Goal: Transaction & Acquisition: Purchase product/service

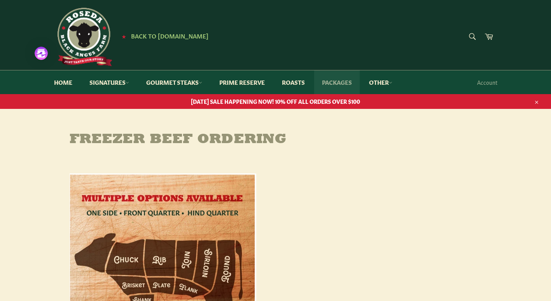
click at [335, 80] on link "Packages" at bounding box center [336, 82] width 45 height 24
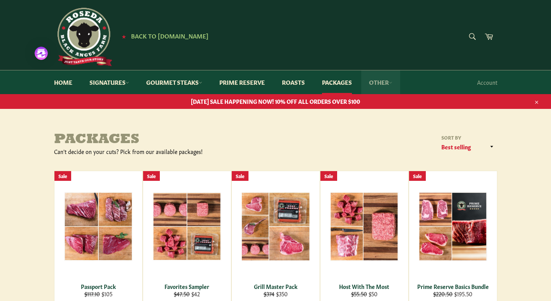
click at [381, 82] on link "Other" at bounding box center [380, 82] width 39 height 24
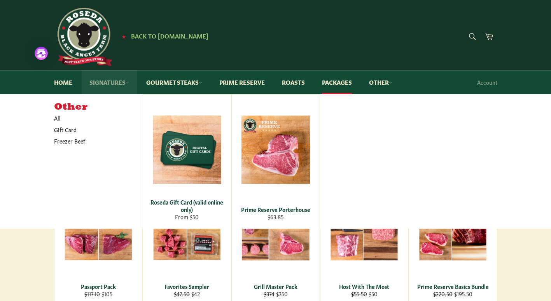
click at [96, 79] on link "Signatures" at bounding box center [109, 82] width 55 height 24
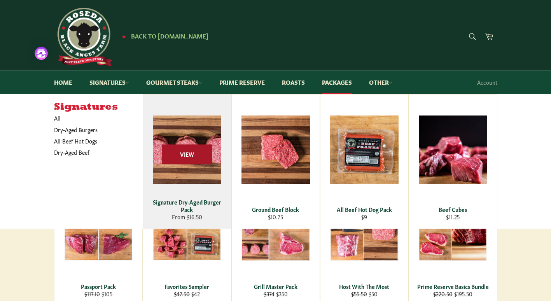
click at [196, 152] on span "View" at bounding box center [187, 155] width 50 height 20
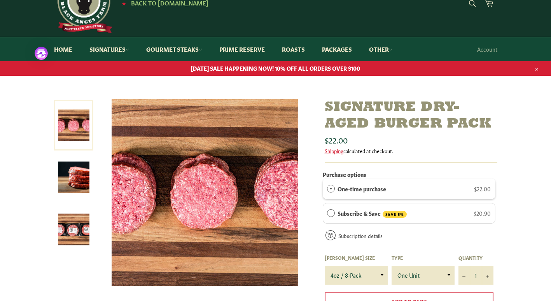
scroll to position [117, 0]
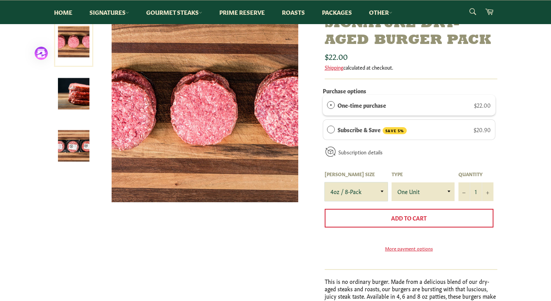
click at [379, 189] on select "4oz / 8-Pack 6oz / 4-Pack 8oz / 4-Pack" at bounding box center [356, 191] width 63 height 19
click at [379, 190] on select "4oz / 8-Pack 6oz / 4-Pack 8oz / 4-Pack" at bounding box center [356, 191] width 63 height 19
select select "8oz / 4-Pack"
click at [325, 182] on select "4oz / 8-Pack 6oz / 4-Pack 8oz / 4-Pack" at bounding box center [356, 191] width 63 height 19
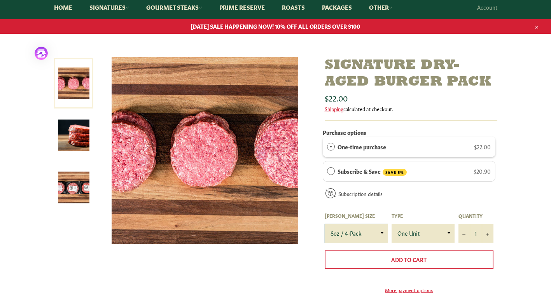
scroll to position [78, 0]
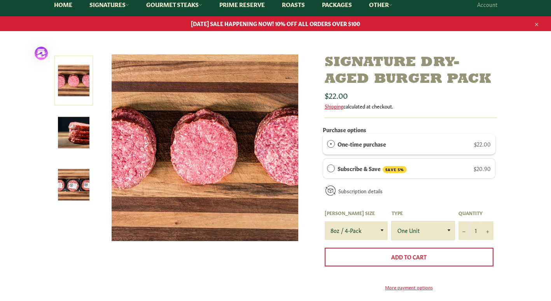
click at [448, 231] on select "One Unit" at bounding box center [423, 230] width 63 height 19
click at [490, 233] on button "+" at bounding box center [488, 230] width 12 height 19
type input "2"
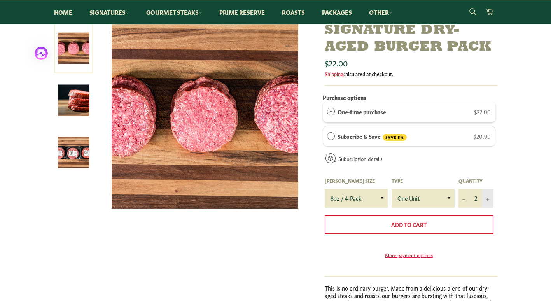
scroll to position [39, 0]
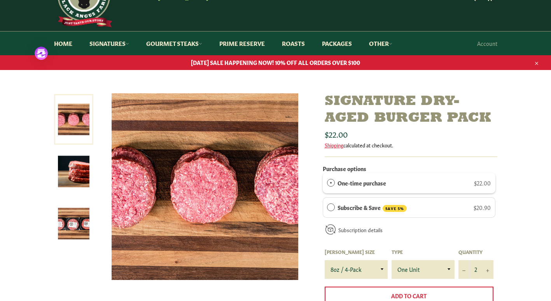
click at [65, 169] on img at bounding box center [73, 171] width 31 height 31
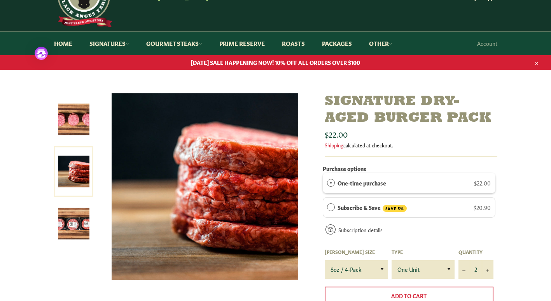
click at [70, 224] on img at bounding box center [73, 223] width 31 height 31
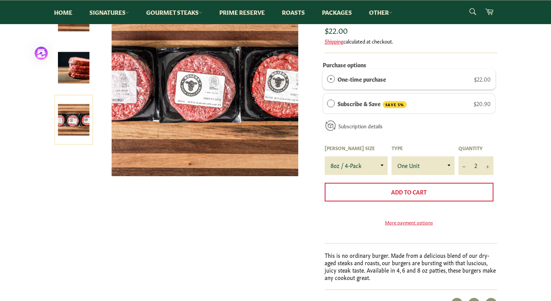
scroll to position [156, 0]
